Goal: Information Seeking & Learning: Compare options

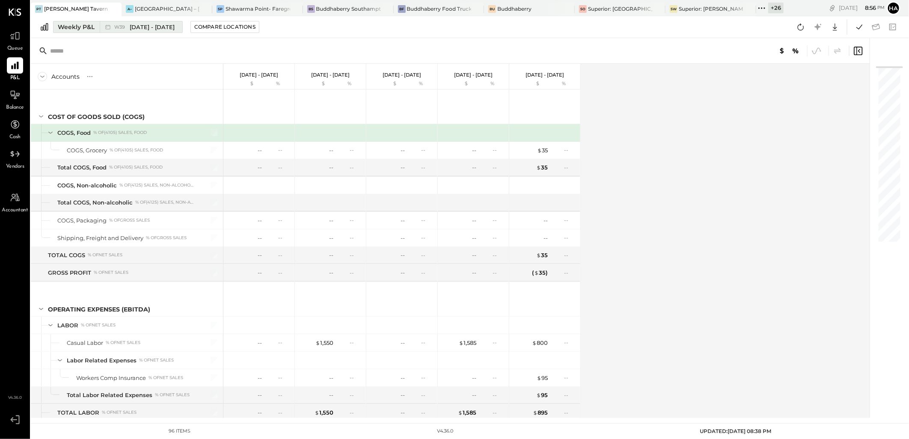
click at [148, 24] on span "[DATE] - [DATE]" at bounding box center [152, 27] width 45 height 8
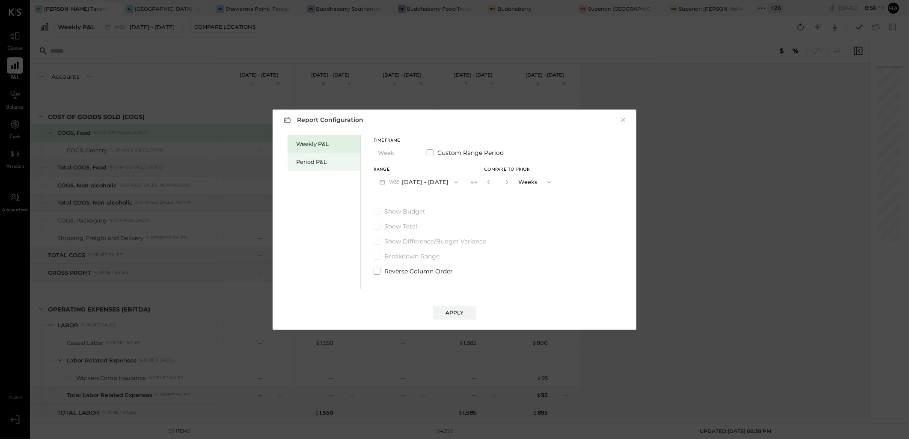
click at [306, 159] on div "Period P&L" at bounding box center [326, 162] width 60 height 8
click at [433, 181] on button "P10 [DATE] - [DATE]" at bounding box center [418, 182] width 88 height 16
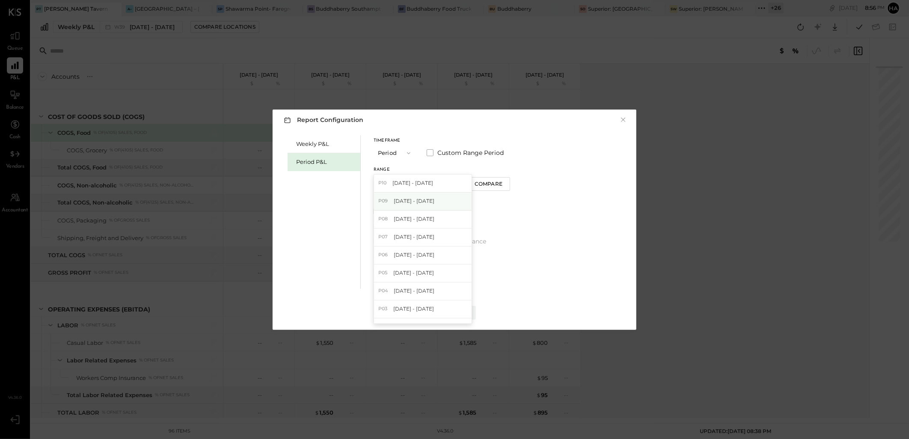
click at [424, 204] on span "[DATE] - [DATE]" at bounding box center [414, 200] width 41 height 7
click at [496, 185] on div "Compare" at bounding box center [490, 183] width 28 height 7
click at [508, 184] on icon "button" at bounding box center [505, 181] width 5 height 5
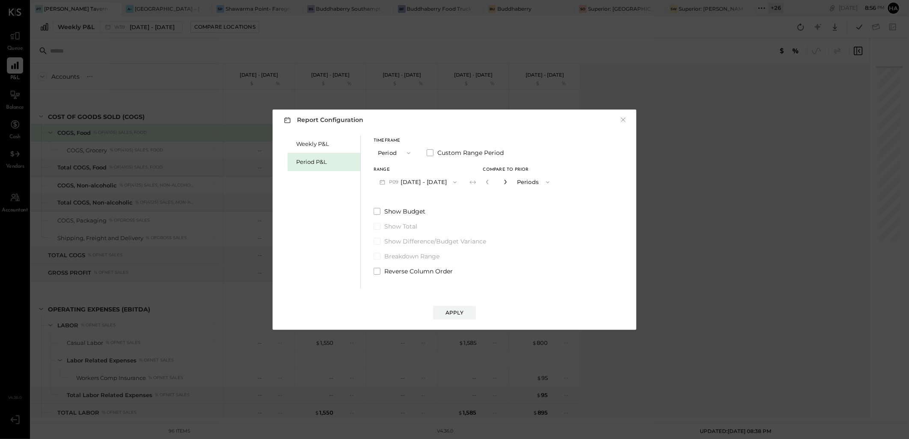
click at [508, 184] on icon "button" at bounding box center [505, 181] width 5 height 5
click at [490, 181] on icon "button" at bounding box center [487, 181] width 5 height 5
type input "*"
click at [454, 313] on div "Apply" at bounding box center [454, 312] width 18 height 7
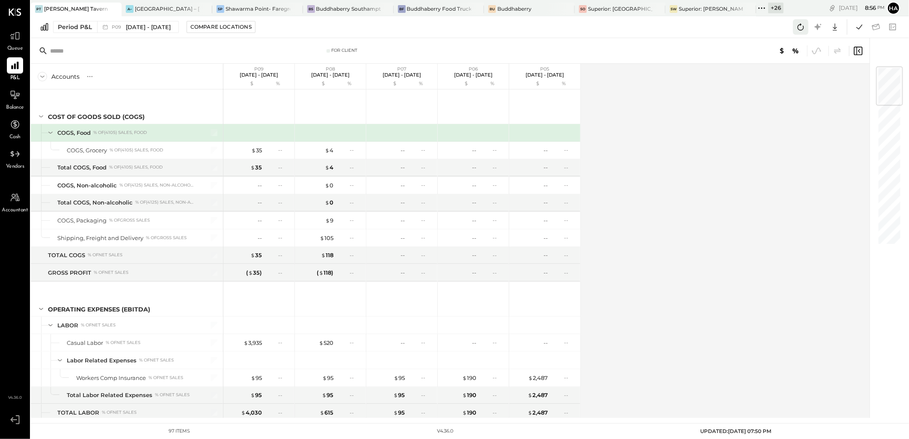
click at [803, 24] on icon at bounding box center [800, 26] width 11 height 11
click at [860, 24] on icon at bounding box center [859, 26] width 11 height 11
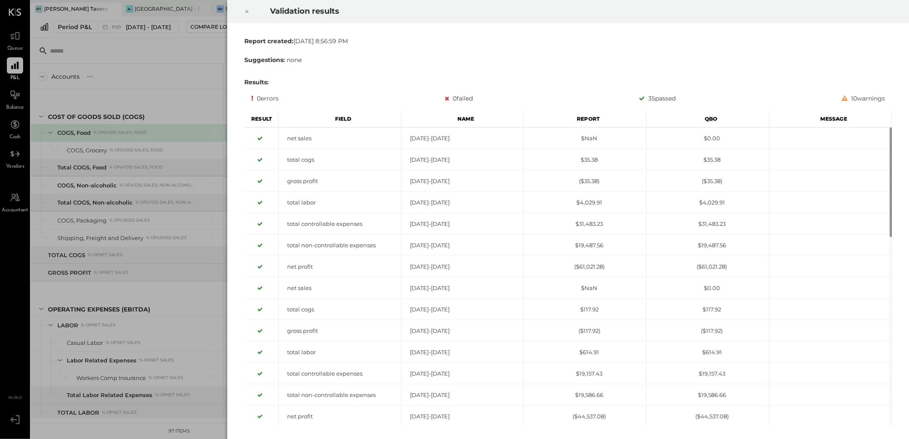
click at [245, 11] on icon at bounding box center [246, 11] width 5 height 10
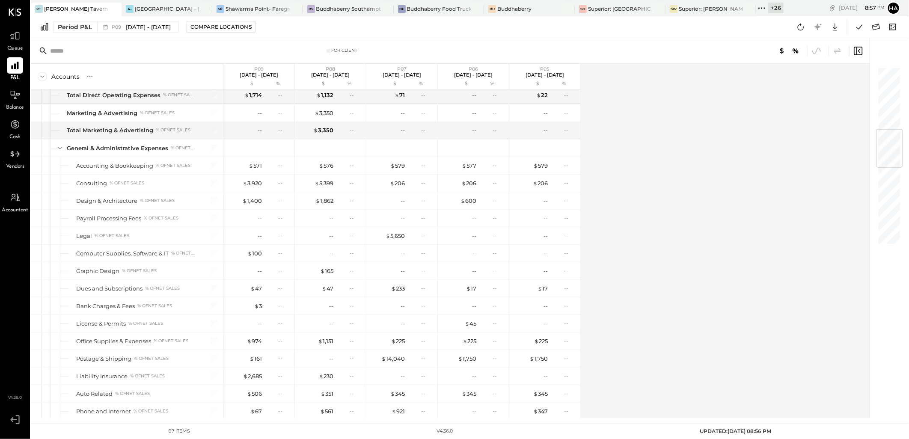
scroll to position [523, 0]
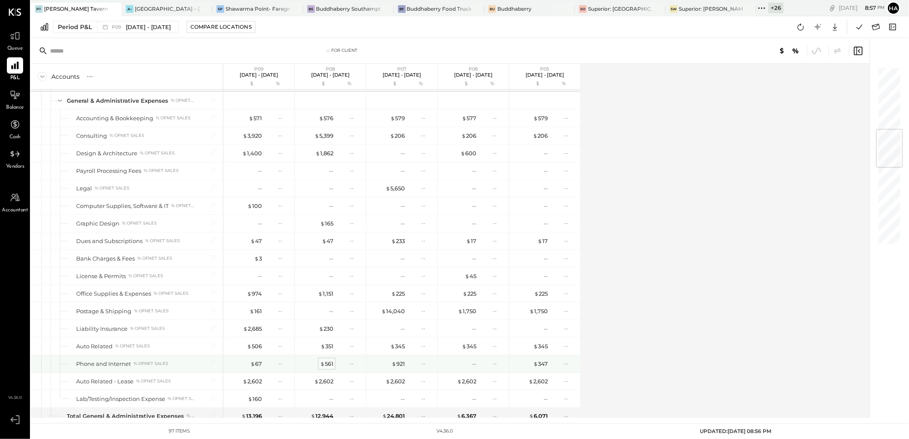
click at [327, 363] on div "$ 561" at bounding box center [326, 364] width 13 height 8
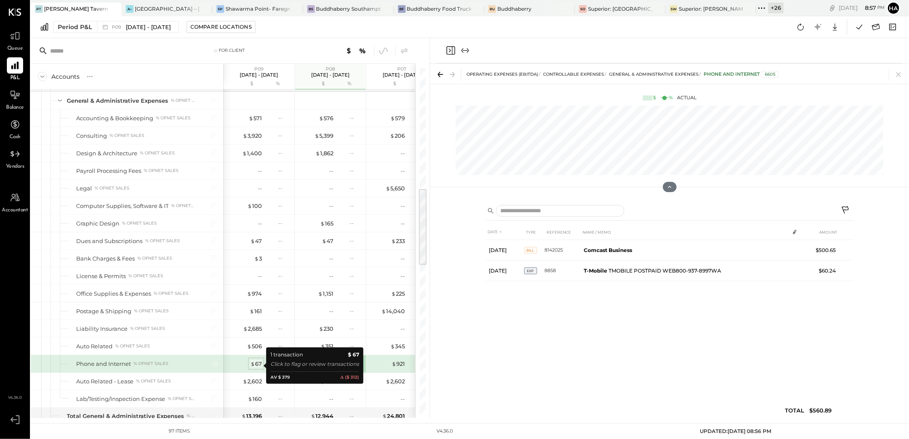
click at [257, 365] on div "$ 67" at bounding box center [256, 364] width 12 height 8
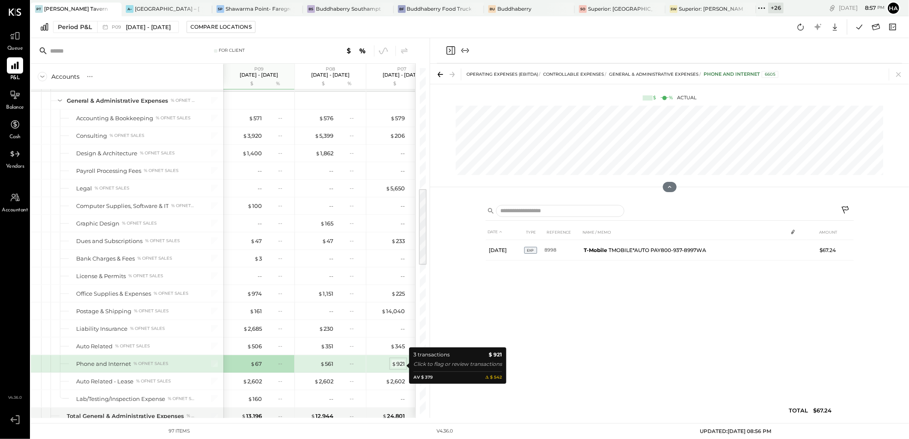
click at [400, 365] on div "$ 921" at bounding box center [398, 364] width 13 height 8
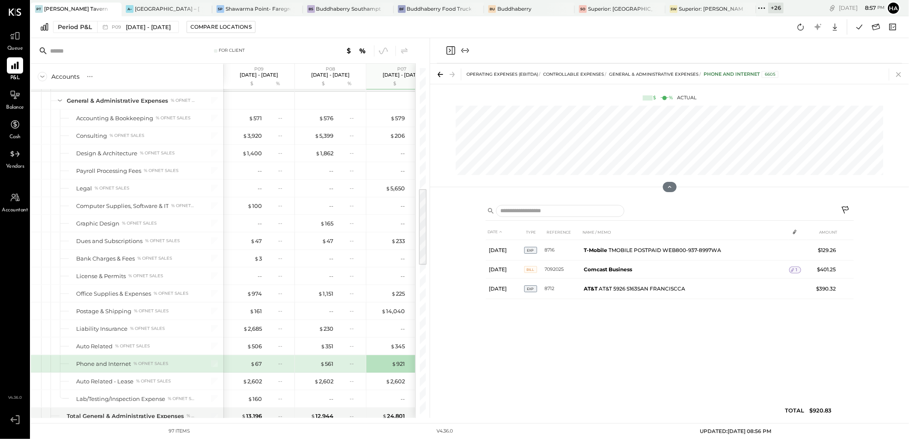
click at [899, 74] on icon at bounding box center [898, 74] width 5 height 5
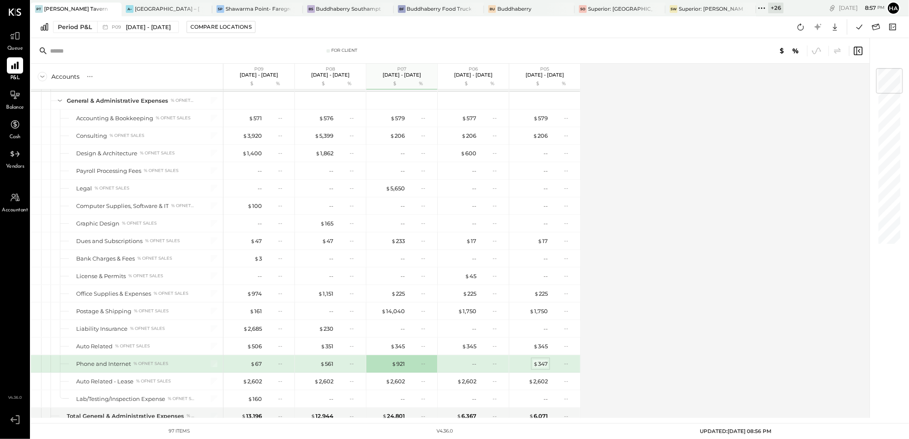
click at [542, 366] on div "$ 347" at bounding box center [540, 364] width 15 height 8
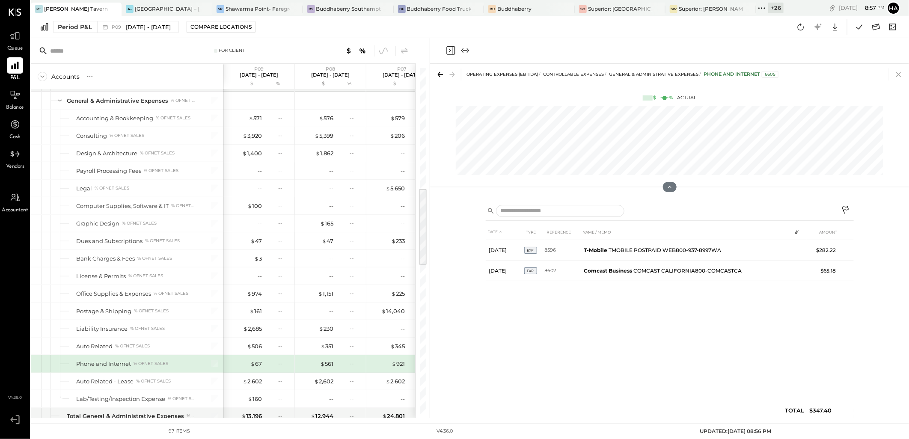
click at [897, 76] on icon at bounding box center [899, 74] width 12 height 12
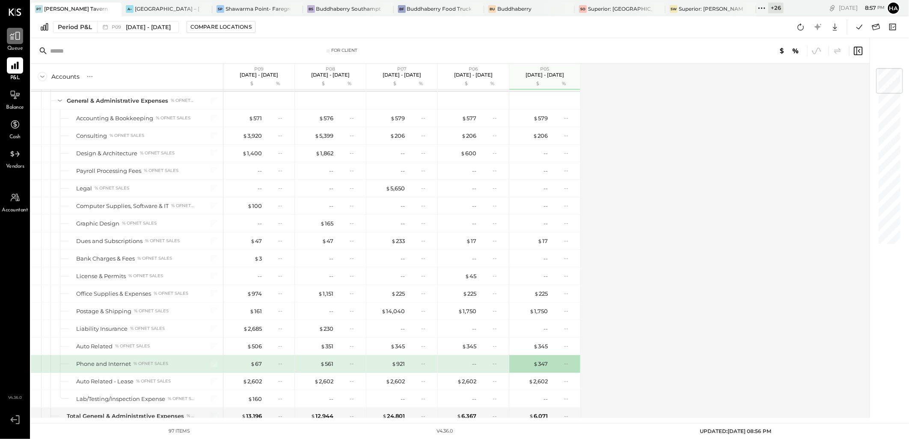
click at [20, 36] on icon at bounding box center [14, 35] width 11 height 11
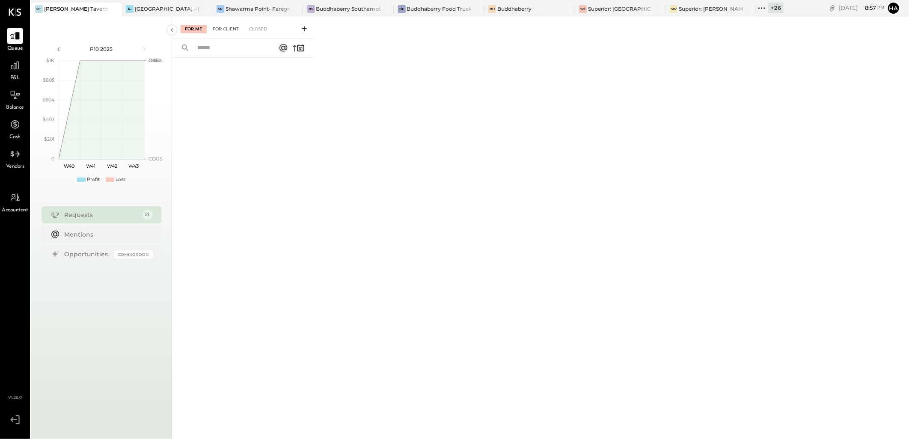
click at [226, 29] on div "For Client" at bounding box center [225, 29] width 35 height 9
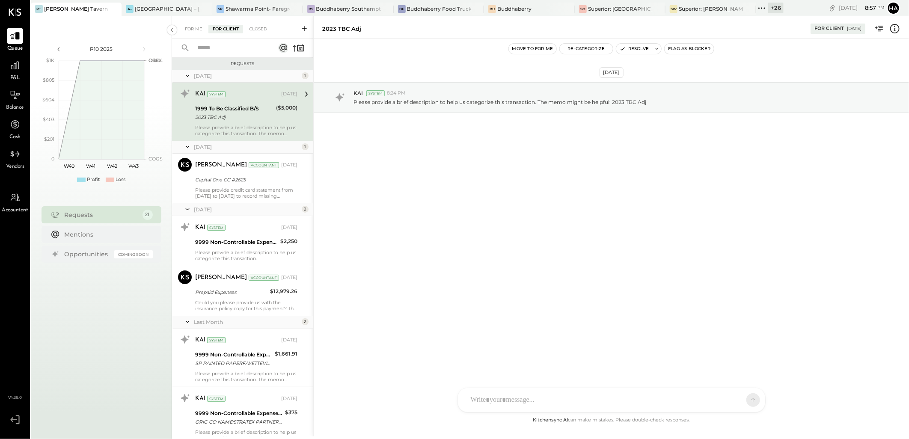
click at [304, 28] on icon at bounding box center [304, 28] width 5 height 5
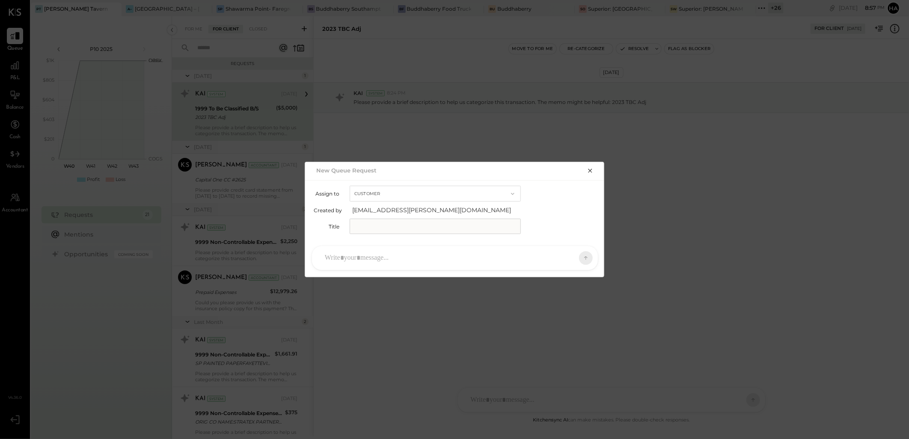
click at [377, 225] on input "text" at bounding box center [435, 226] width 171 height 15
click at [370, 226] on input "text" at bounding box center [435, 226] width 171 height 15
type input "**********"
click at [383, 259] on div at bounding box center [447, 258] width 253 height 19
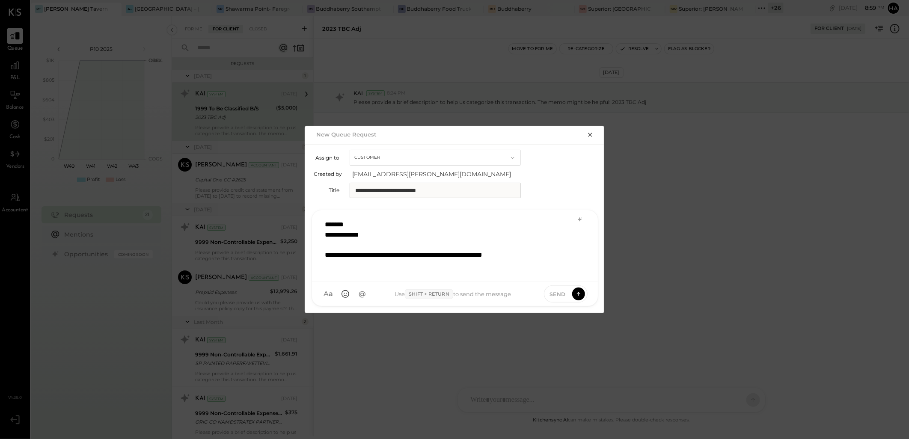
scroll to position [0, 0]
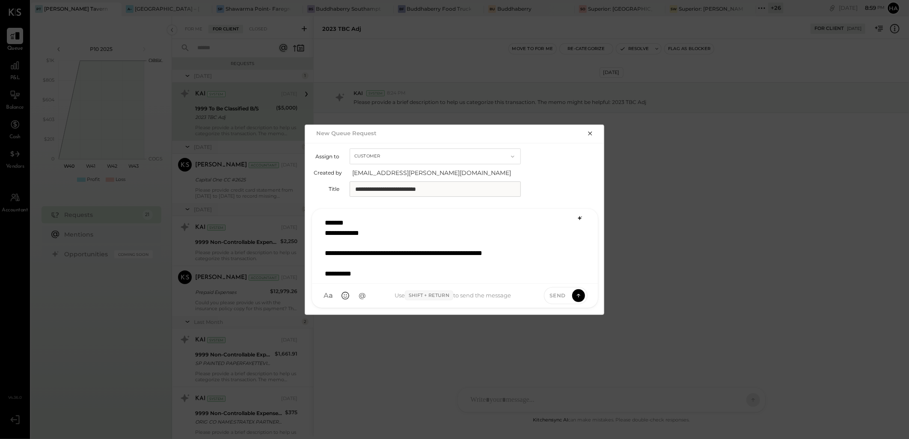
click at [583, 217] on icon at bounding box center [579, 218] width 7 height 7
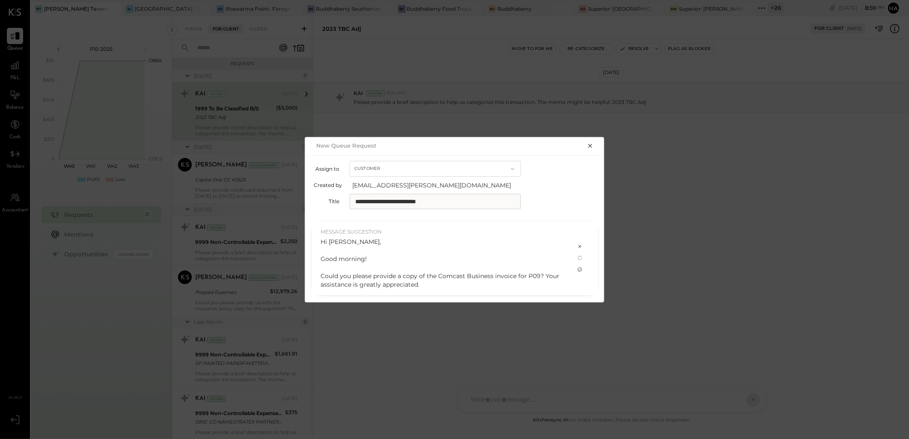
click at [581, 268] on icon at bounding box center [580, 269] width 4 height 4
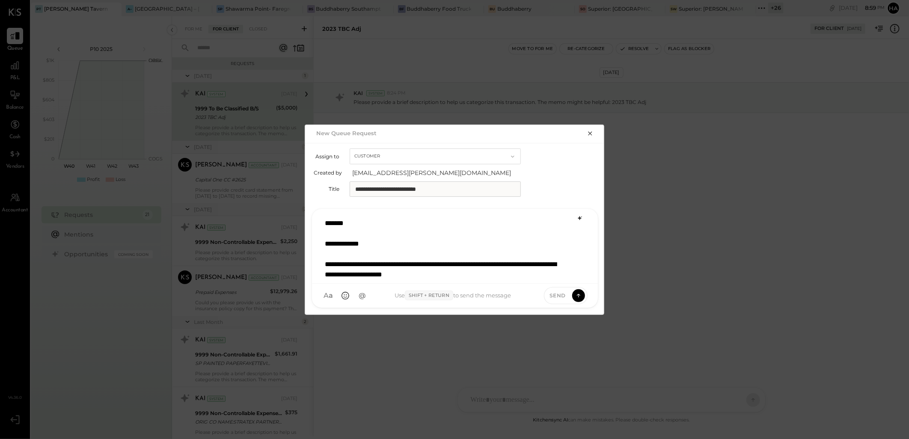
scroll to position [1, 0]
click at [495, 273] on div "**********" at bounding box center [455, 245] width 268 height 64
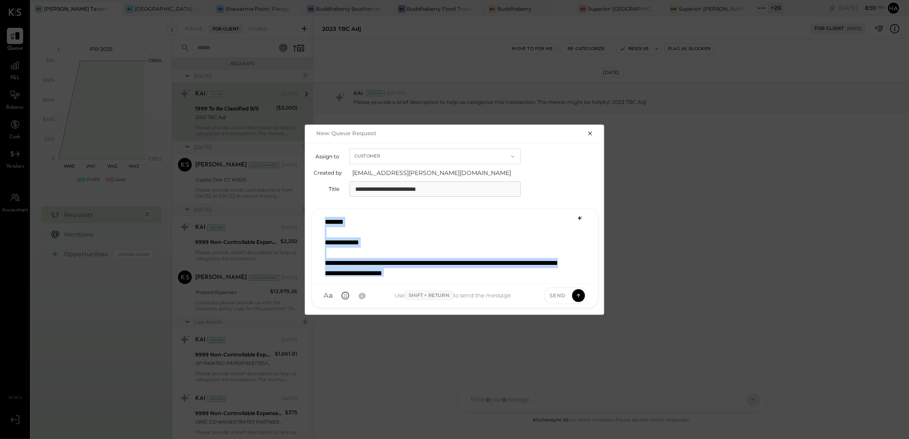
copy div "**********"
click at [588, 128] on button "button" at bounding box center [590, 132] width 12 height 9
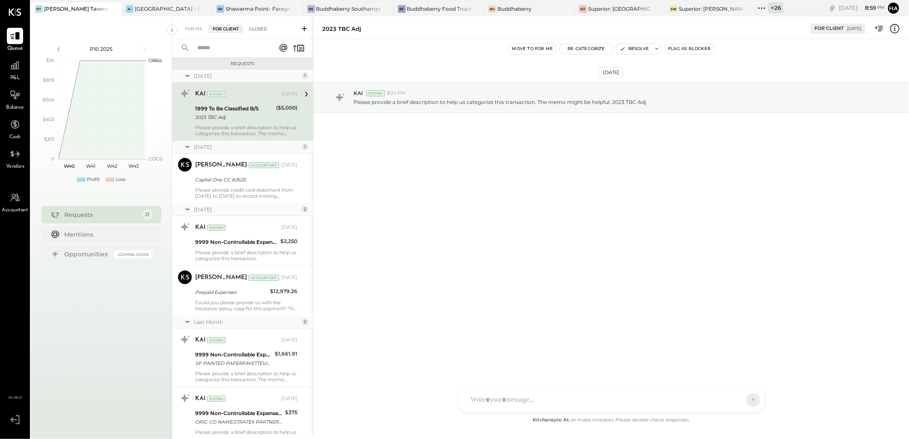
click at [259, 28] on div "Closed" at bounding box center [258, 29] width 27 height 9
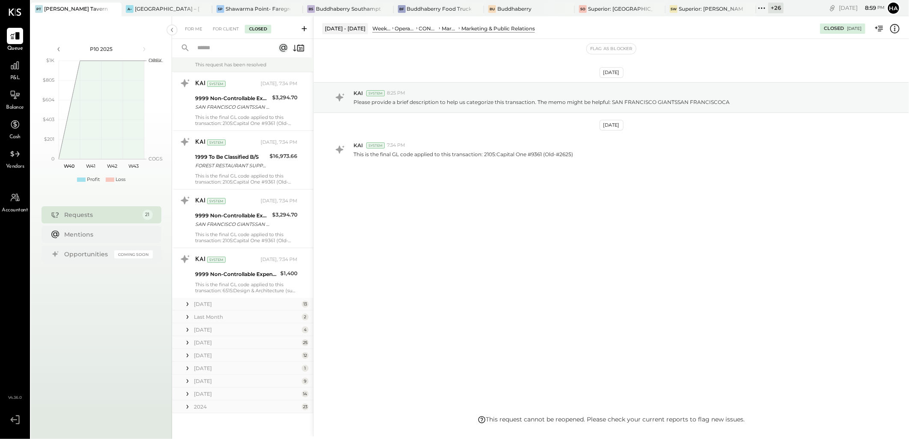
scroll to position [280, 0]
click at [216, 314] on div "Last Month" at bounding box center [247, 314] width 106 height 7
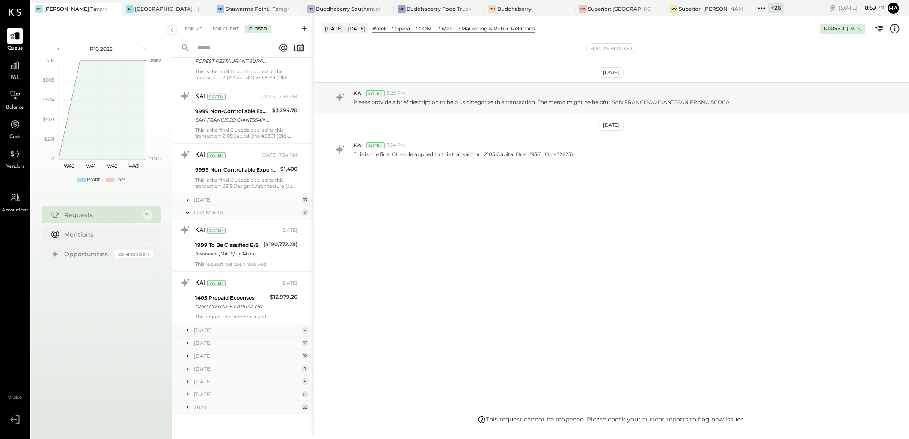
scroll to position [384, 0]
click at [212, 328] on div "[DATE]" at bounding box center [247, 327] width 106 height 7
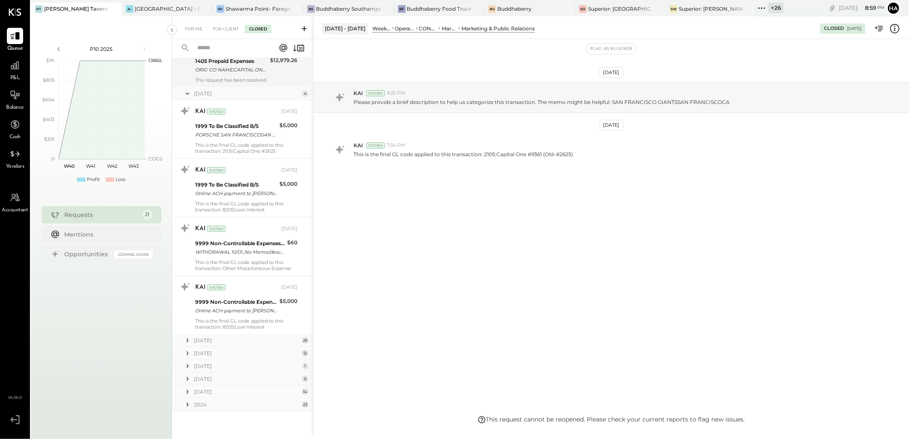
scroll to position [619, 0]
click at [204, 339] on div "[DATE]" at bounding box center [247, 339] width 106 height 7
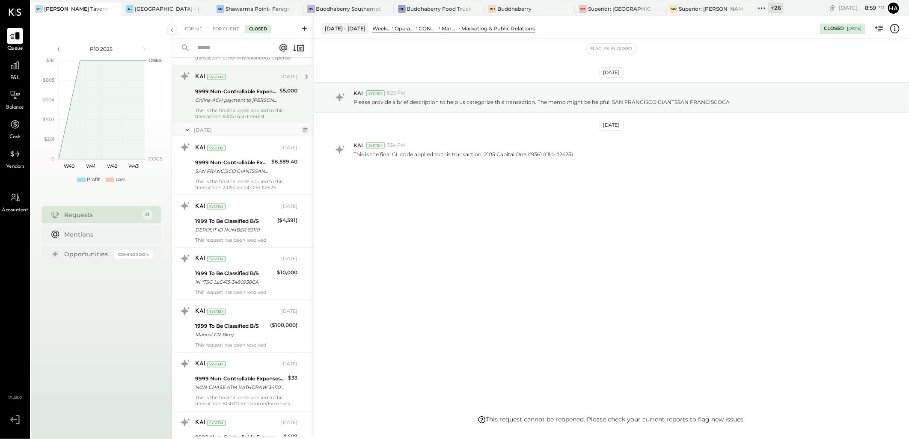
scroll to position [857, 0]
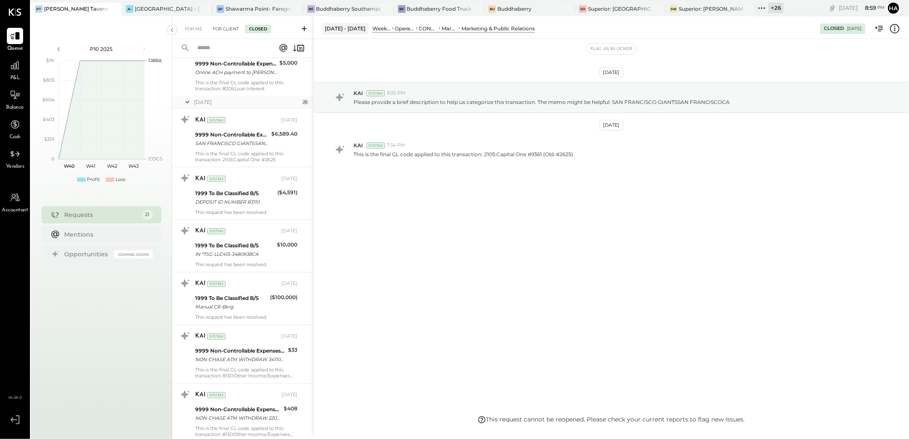
click at [220, 29] on div "For Client" at bounding box center [225, 29] width 35 height 9
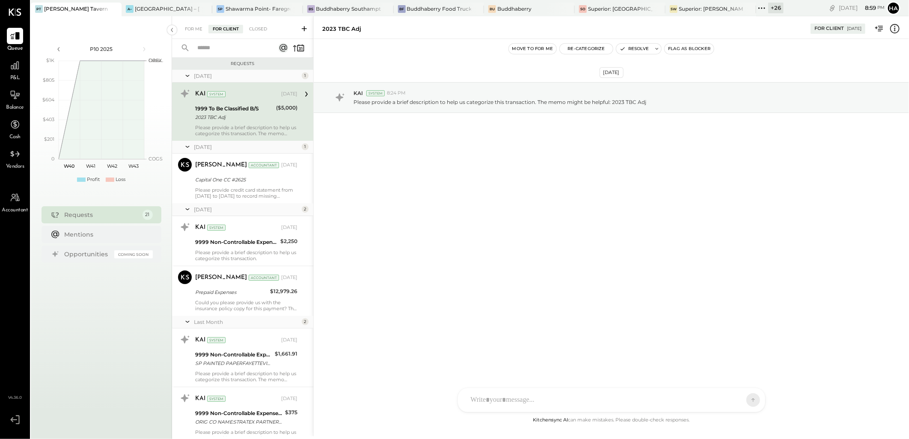
click at [304, 29] on icon at bounding box center [304, 28] width 5 height 5
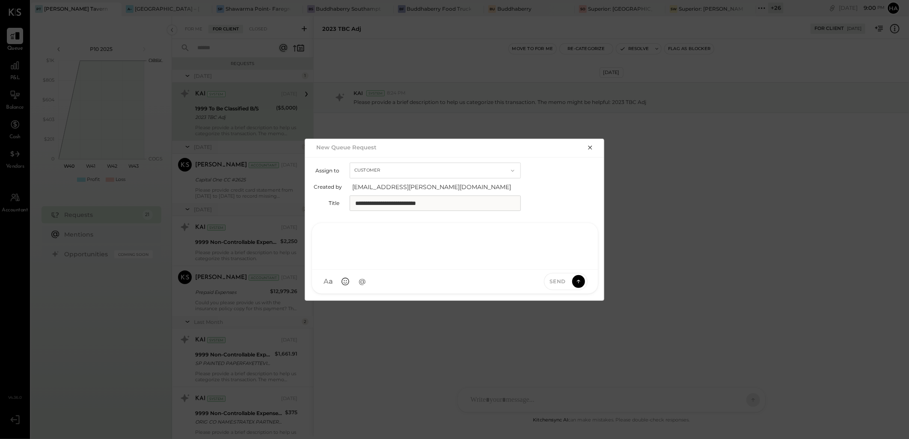
click at [388, 257] on div at bounding box center [455, 245] width 269 height 34
paste div
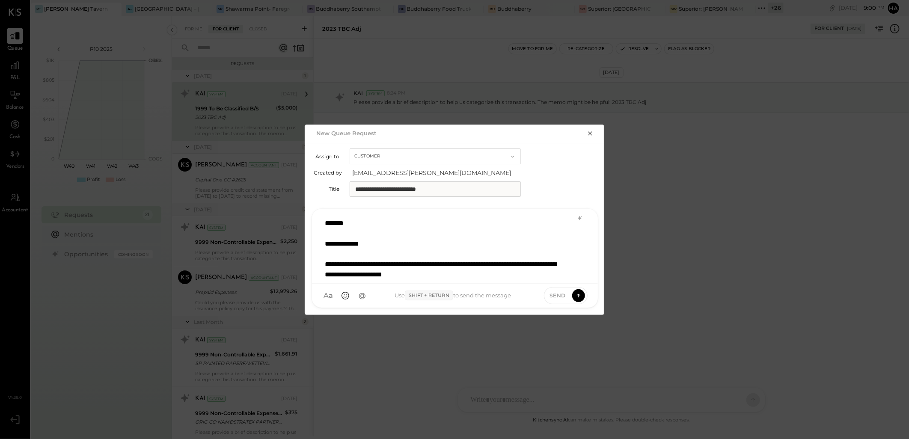
scroll to position [1, 0]
click at [580, 293] on icon at bounding box center [579, 295] width 8 height 9
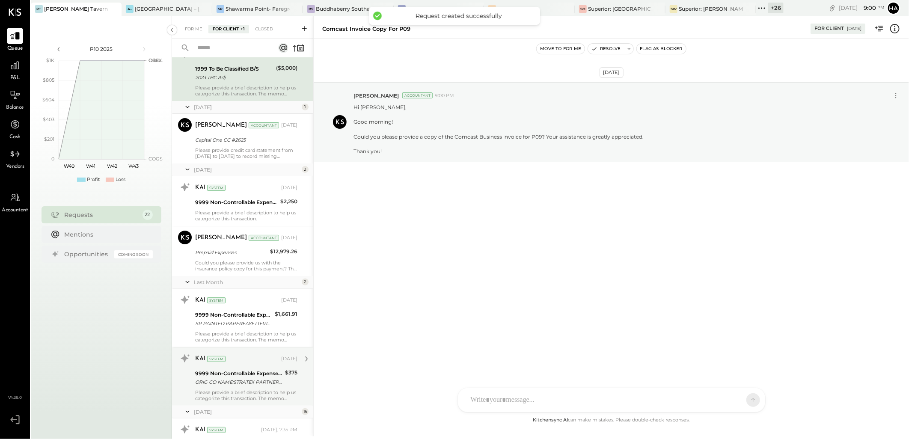
scroll to position [0, 0]
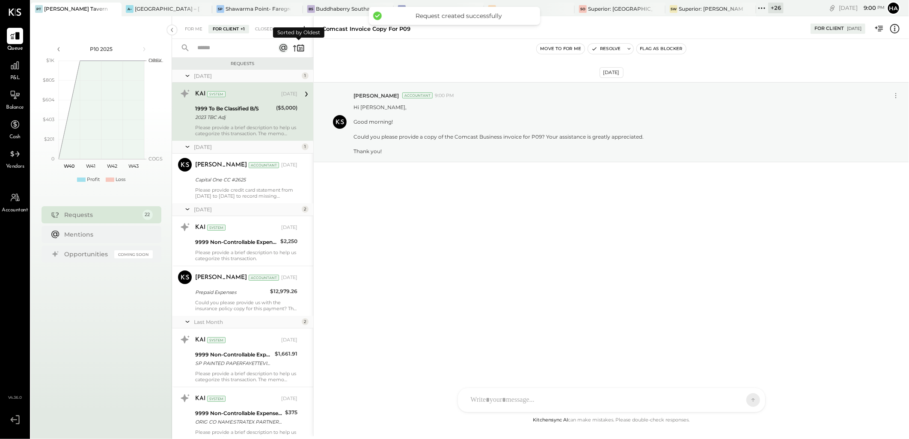
click at [294, 46] on icon at bounding box center [294, 48] width 3 height 6
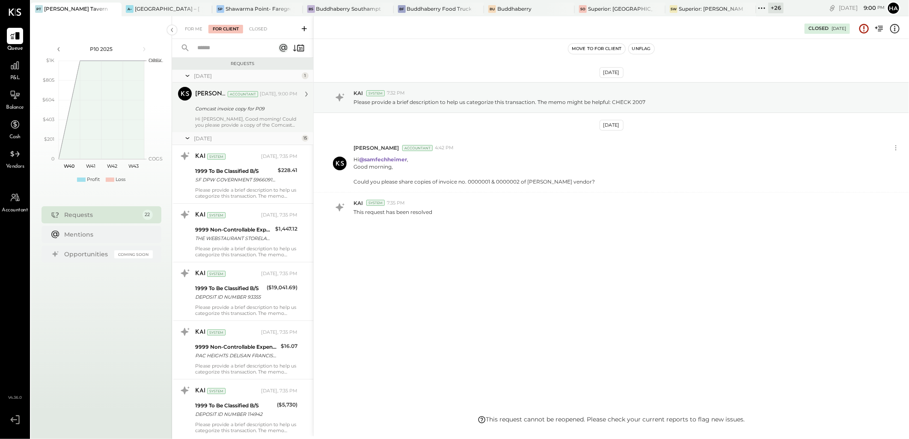
click at [257, 122] on div "Hi [PERSON_NAME], Good morning! Could you please provide a copy of the Comcast …" at bounding box center [246, 122] width 102 height 12
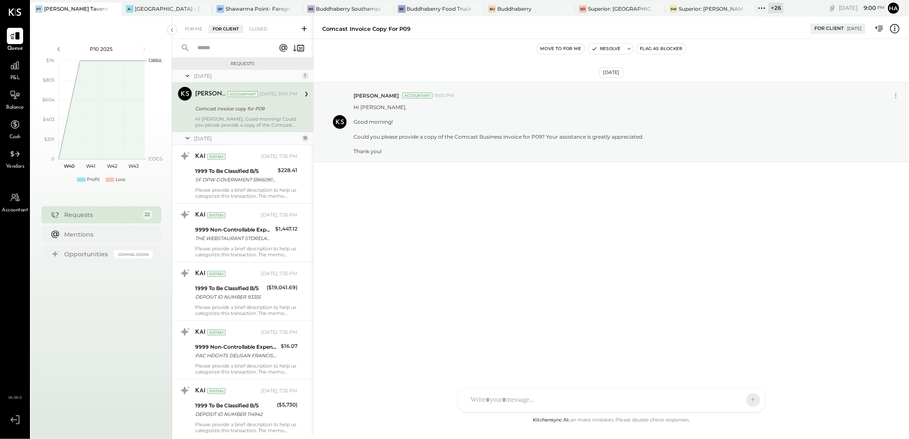
click at [665, 49] on button "Flag as Blocker" at bounding box center [661, 49] width 49 height 10
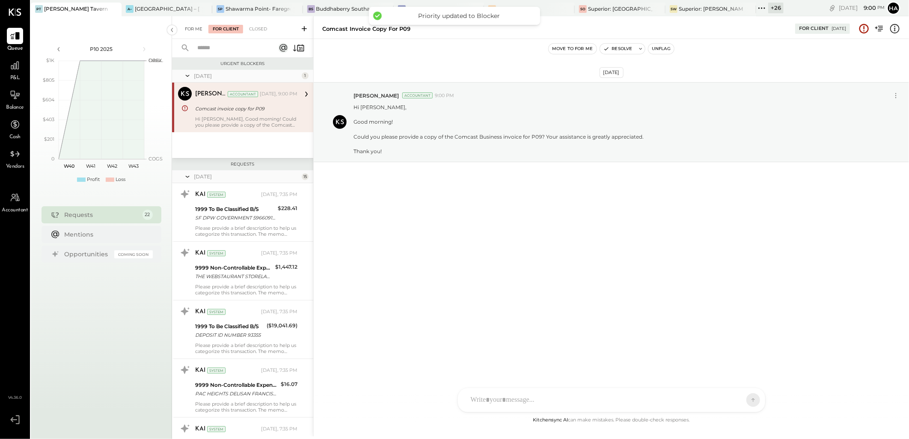
click at [198, 29] on div "For Me" at bounding box center [194, 29] width 26 height 9
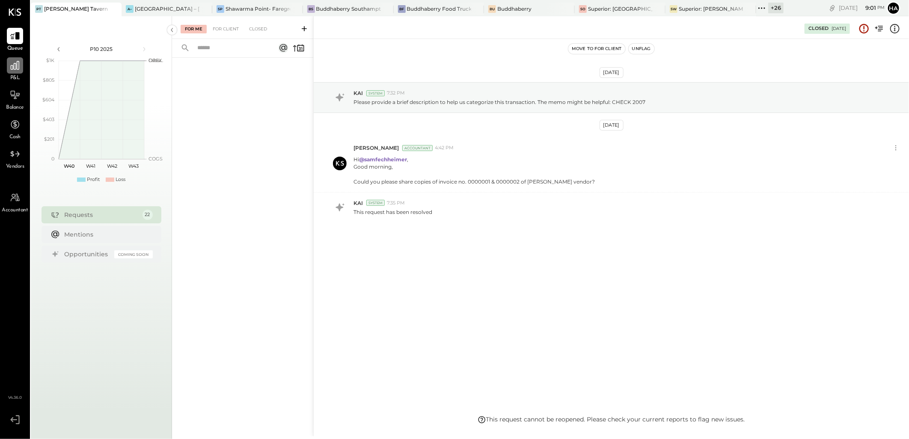
click at [14, 67] on icon at bounding box center [15, 65] width 9 height 9
